Goal: Check status: Check status

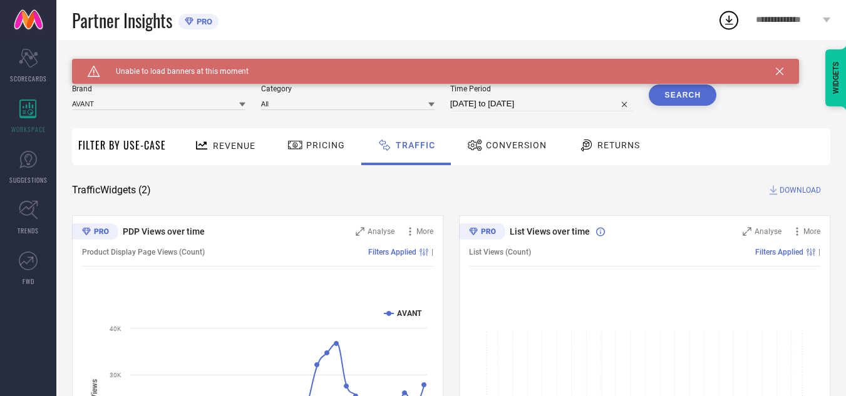
click at [548, 20] on div "Partner Insights PRO" at bounding box center [394, 20] width 645 height 40
drag, startPoint x: 782, startPoint y: 72, endPoint x: 771, endPoint y: 73, distance: 10.7
click at [782, 72] on icon at bounding box center [780, 72] width 8 height 8
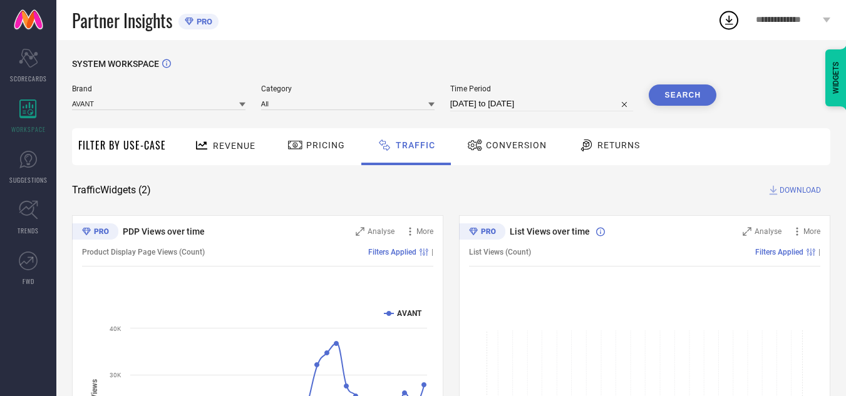
select select "8"
select select "2025"
select select "9"
select select "2025"
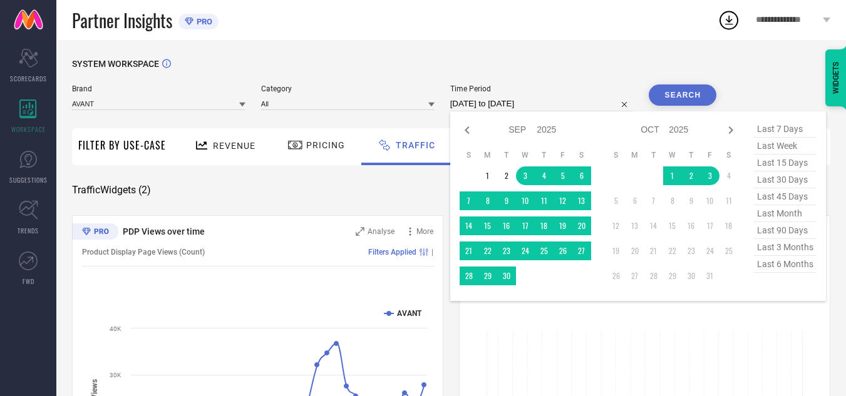
drag, startPoint x: 525, startPoint y: 101, endPoint x: 571, endPoint y: 164, distance: 78.2
click at [525, 101] on input "[DATE] to [DATE]" at bounding box center [541, 103] width 183 height 15
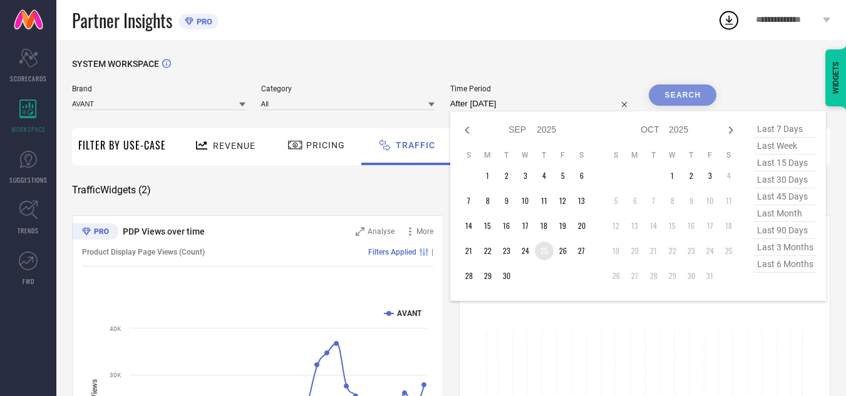
click at [543, 252] on td "25" at bounding box center [544, 251] width 19 height 19
type input "[DATE] to [DATE]"
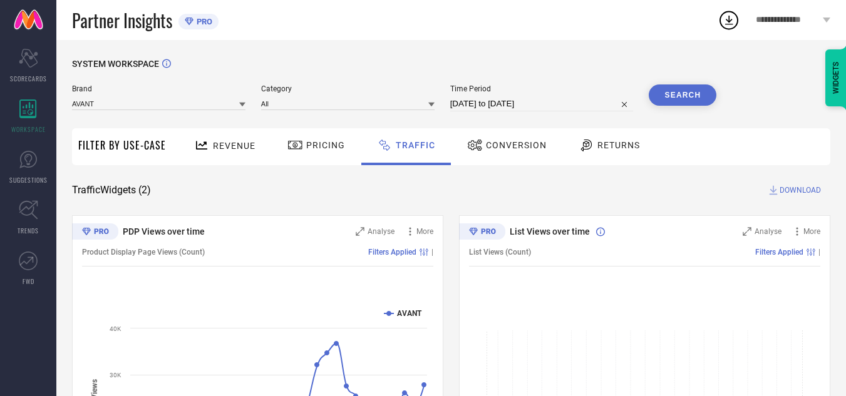
click at [685, 95] on button "Search" at bounding box center [682, 95] width 68 height 21
click at [541, 103] on input "[DATE] to [DATE]" at bounding box center [541, 103] width 183 height 15
select select "8"
select select "2025"
select select "9"
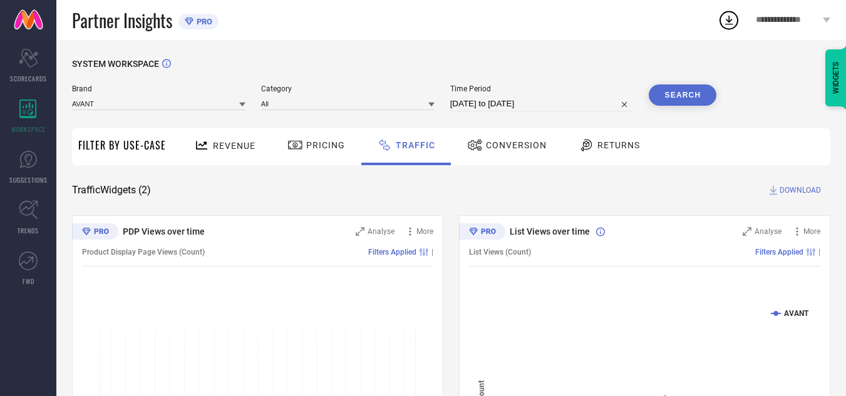
select select "2025"
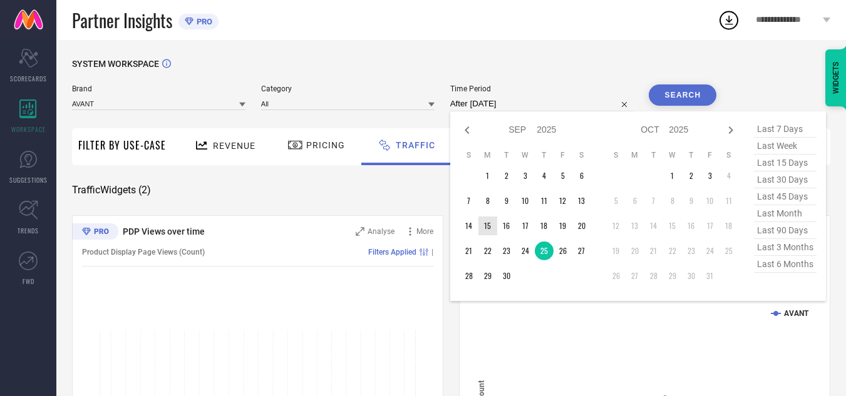
click at [487, 221] on td "15" at bounding box center [487, 226] width 19 height 19
type input "[DATE] to [DATE]"
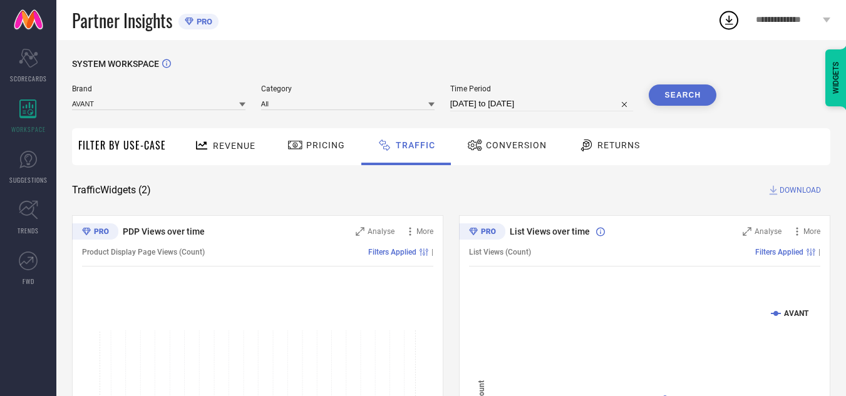
click at [658, 96] on button "Search" at bounding box center [682, 95] width 68 height 21
